Goal: Task Accomplishment & Management: Use online tool/utility

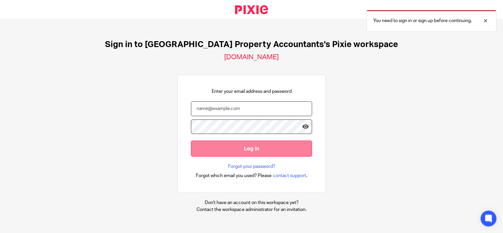
type input "merisha@ukpa.co.uk"
click at [233, 149] on input "Log in" at bounding box center [251, 148] width 121 height 16
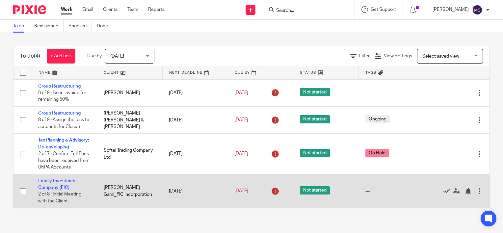
click at [123, 208] on td "[PERSON_NAME] Gami_FIC Incorporation" at bounding box center [129, 191] width 65 height 34
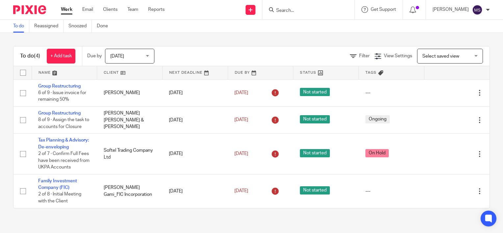
click at [302, 6] on form at bounding box center [310, 10] width 70 height 8
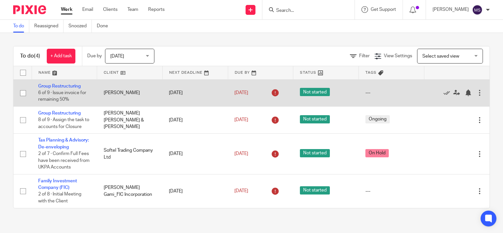
scroll to position [5, 0]
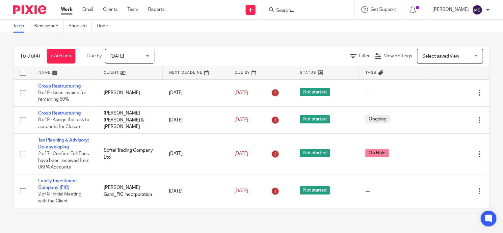
click at [299, 13] on input "Search" at bounding box center [304, 11] width 59 height 6
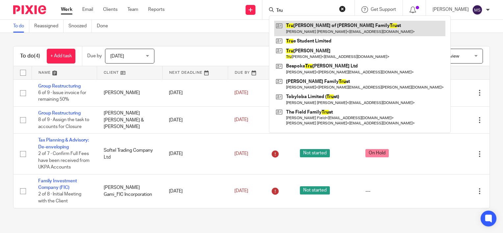
type input "Tru"
click at [312, 32] on link at bounding box center [359, 28] width 171 height 15
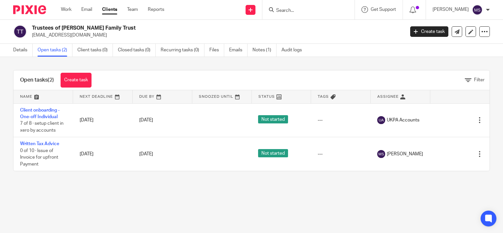
click at [1, 118] on div "Open tasks (2) Create task Filter Name Next Deadline Due By Snoozed Until Statu…" at bounding box center [251, 120] width 503 height 127
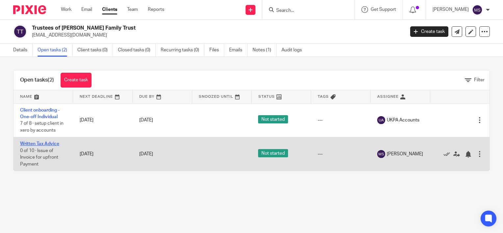
click at [43, 144] on link "Written Tax Advice" at bounding box center [39, 143] width 39 height 5
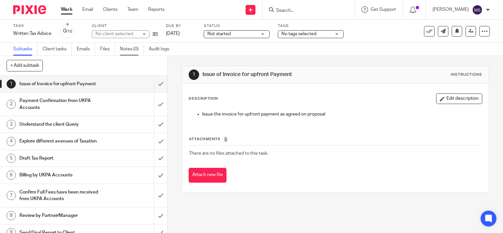
click at [128, 46] on link "Notes (0)" at bounding box center [132, 49] width 24 height 13
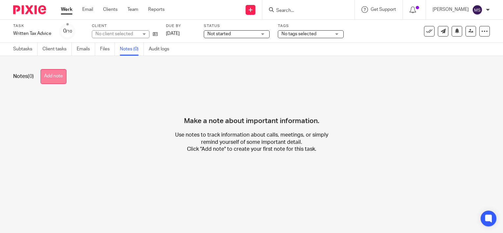
click at [45, 77] on button "Add note" at bounding box center [53, 76] width 26 height 15
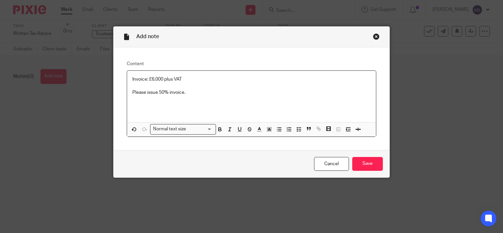
click at [193, 78] on p "Invoice: £6,000 plus VAT" at bounding box center [251, 79] width 238 height 7
click at [367, 166] on input "Save" at bounding box center [367, 164] width 31 height 14
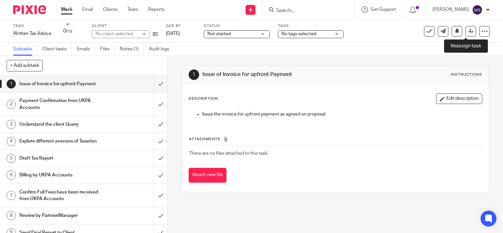
click at [468, 32] on icon at bounding box center [470, 31] width 5 height 5
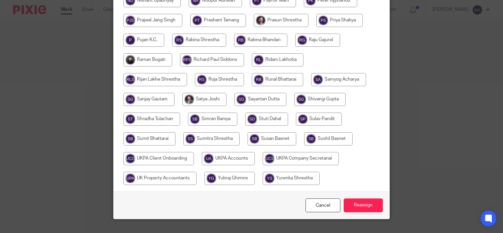
scroll to position [335, 0]
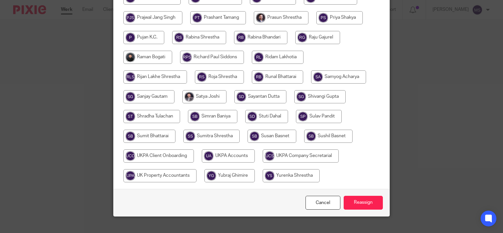
click at [235, 151] on input "radio" at bounding box center [228, 155] width 53 height 13
radio input "true"
click at [360, 196] on input "Reassign" at bounding box center [363, 203] width 39 height 14
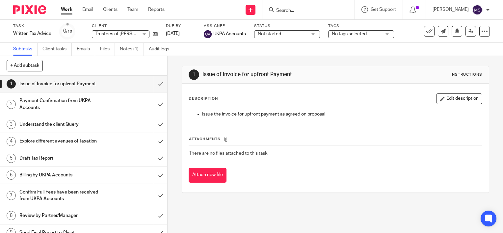
click at [20, 6] on img at bounding box center [29, 9] width 33 height 9
